Goal: Information Seeking & Learning: Learn about a topic

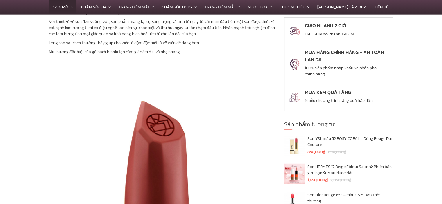
scroll to position [1482, 0]
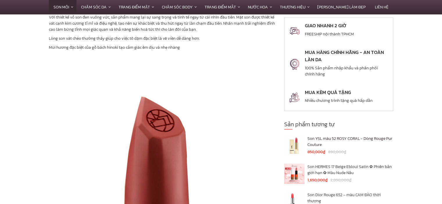
click at [329, 139] on h4 "Son YSL màu 52 ROSY CORAL - Dòng Rouge Pur Couture" at bounding box center [350, 142] width 86 height 12
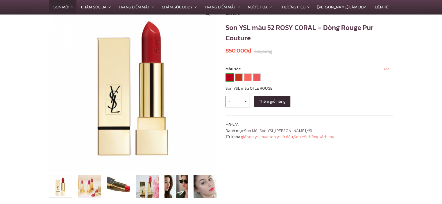
scroll to position [58, 0]
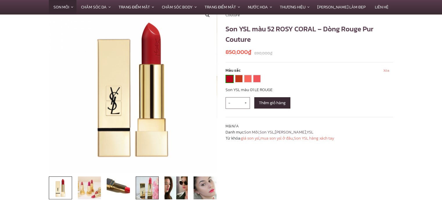
click at [150, 187] on img at bounding box center [147, 188] width 23 height 23
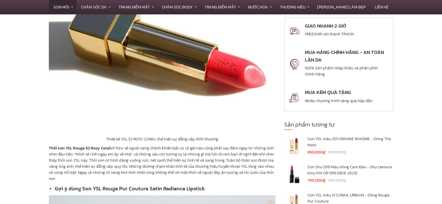
scroll to position [1162, 0]
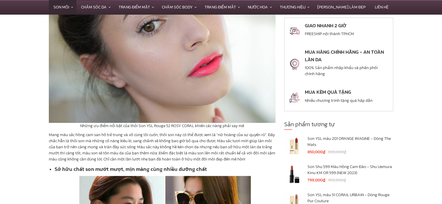
scroll to position [872, 0]
drag, startPoint x: 56, startPoint y: 81, endPoint x: 230, endPoint y: 81, distance: 174.1
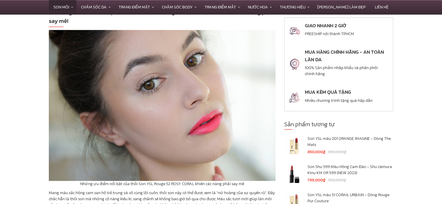
scroll to position [930, 0]
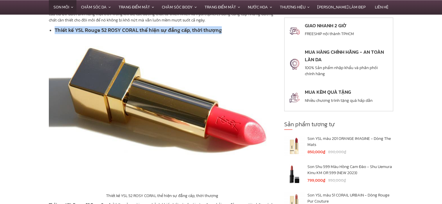
click at [168, 38] on img at bounding box center [162, 115] width 227 height 156
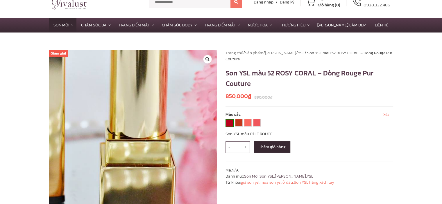
scroll to position [0, 0]
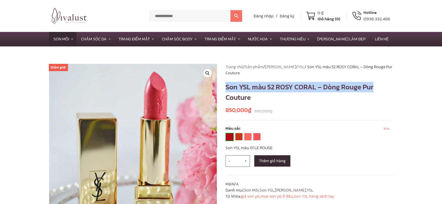
drag, startPoint x: 226, startPoint y: 87, endPoint x: 382, endPoint y: 87, distance: 155.8
click at [382, 87] on h1 "Son YSL màu 52 ROSY CORAL – Dòng Rouge Pur Couture" at bounding box center [310, 92] width 168 height 21
copy h1 "Son YSL màu 52 ROSY CORAL – Dòng Rouge Pur"
